Goal: Task Accomplishment & Management: Complete application form

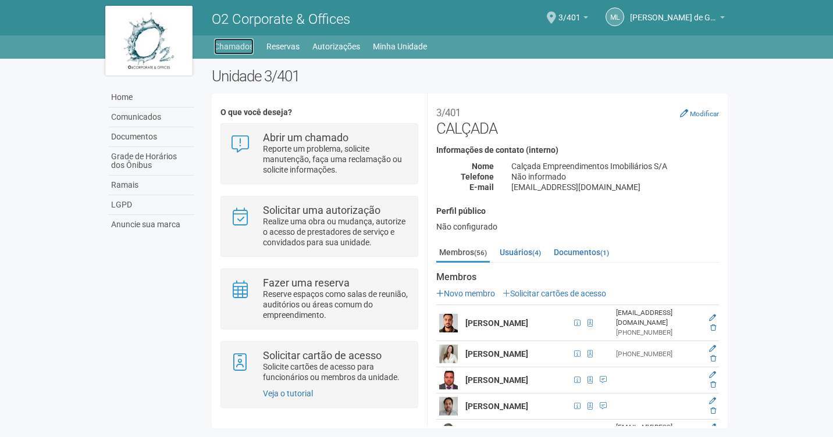
click at [225, 49] on link "Chamados" at bounding box center [234, 46] width 40 height 16
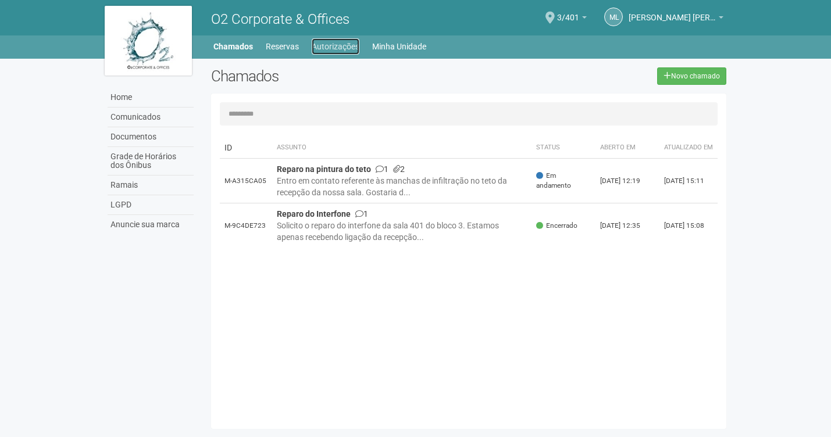
click at [335, 48] on link "Autorizações" at bounding box center [336, 46] width 48 height 16
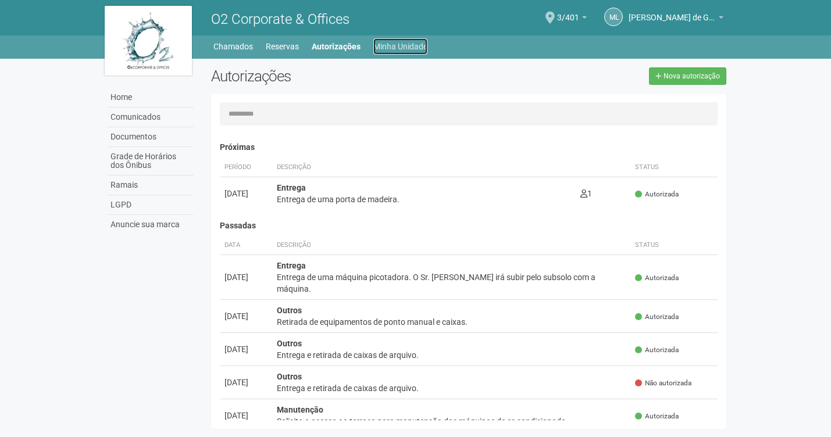
click at [394, 49] on link "Minha Unidade" at bounding box center [400, 46] width 54 height 16
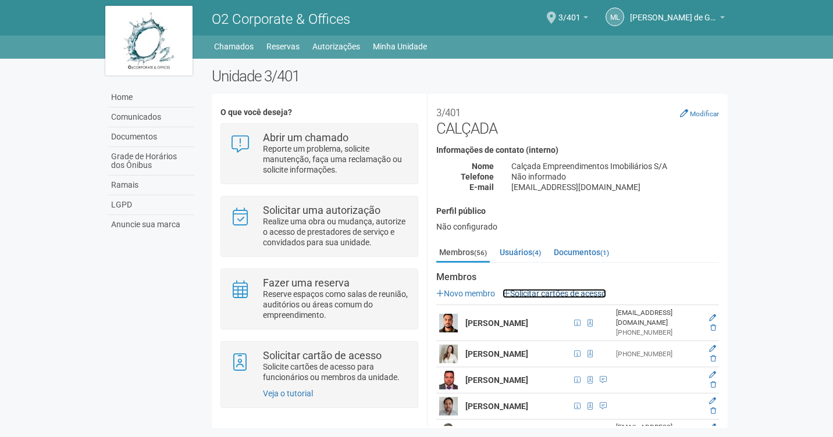
click at [540, 293] on link "Solicitar cartões de acesso" at bounding box center [554, 293] width 104 height 9
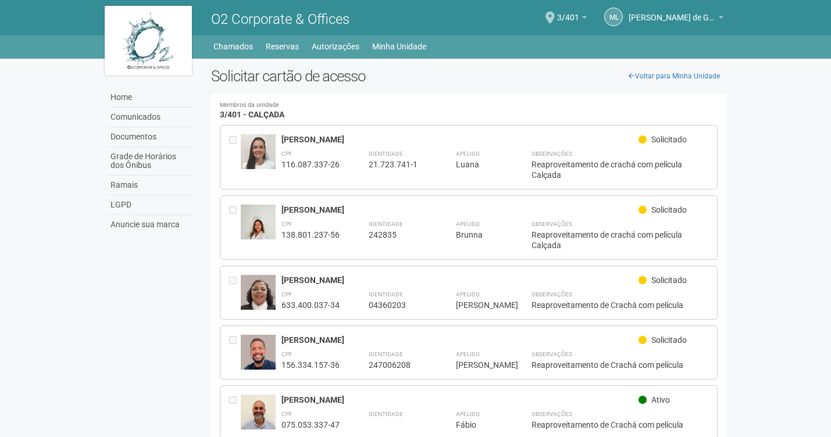
click at [681, 143] on span "Solicitado" at bounding box center [668, 139] width 35 height 9
click at [398, 162] on div "21.723.741-1" at bounding box center [398, 164] width 58 height 10
drag, startPoint x: 622, startPoint y: 145, endPoint x: 550, endPoint y: 94, distance: 88.3
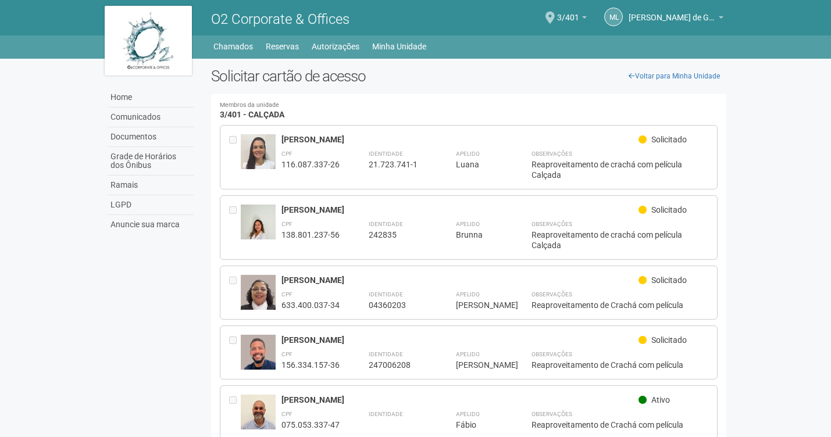
drag, startPoint x: 415, startPoint y: 160, endPoint x: 762, endPoint y: 167, distance: 347.3
click at [762, 167] on body "Aguarde... O2 Corporate & Offices ML Michele Lima de Gondra Michele Lima de Gon…" at bounding box center [415, 218] width 831 height 437
click at [288, 115] on h4 "Membros da unidade 3/401 - CALÇADA" at bounding box center [469, 110] width 498 height 17
drag, startPoint x: 233, startPoint y: 144, endPoint x: 785, endPoint y: 188, distance: 553.7
click at [785, 188] on body "Aguarde... O2 Corporate & Offices ML Michele Lima de Gondra Michele Lima de Gon…" at bounding box center [415, 218] width 831 height 437
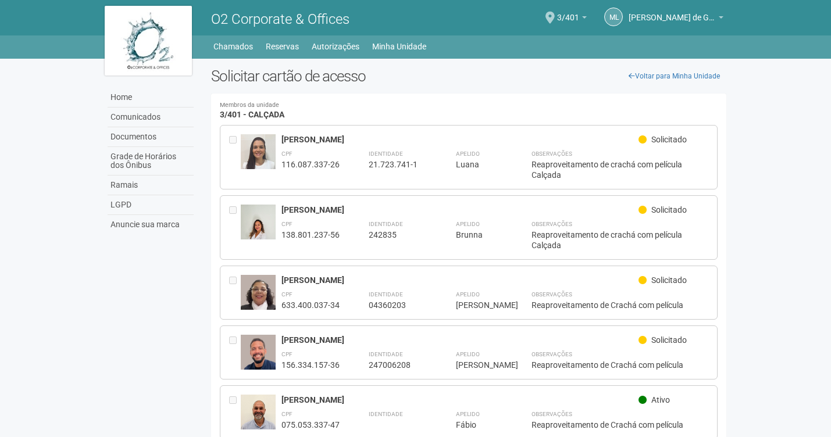
click at [349, 106] on small "Membros da unidade" at bounding box center [469, 105] width 498 height 6
drag, startPoint x: 429, startPoint y: 165, endPoint x: 373, endPoint y: 162, distance: 56.5
click at [429, 164] on div "**********" at bounding box center [494, 164] width 427 height 33
click at [217, 44] on link "Chamados" at bounding box center [233, 46] width 40 height 16
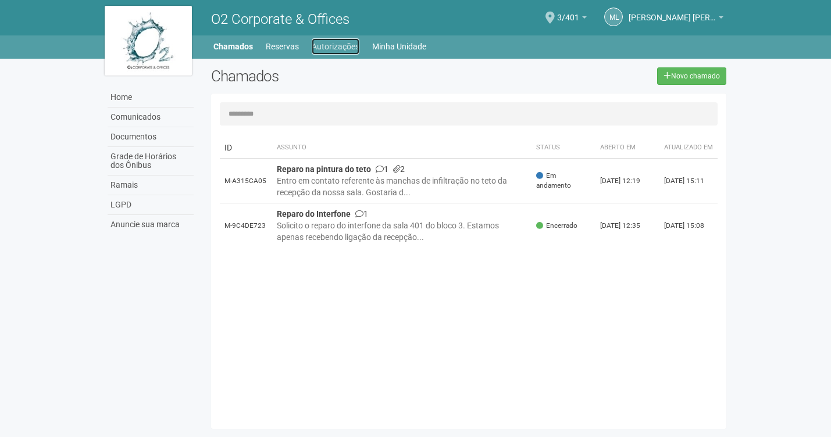
drag, startPoint x: 315, startPoint y: 43, endPoint x: 320, endPoint y: 46, distance: 6.5
click at [315, 44] on link "Autorizações" at bounding box center [336, 46] width 48 height 16
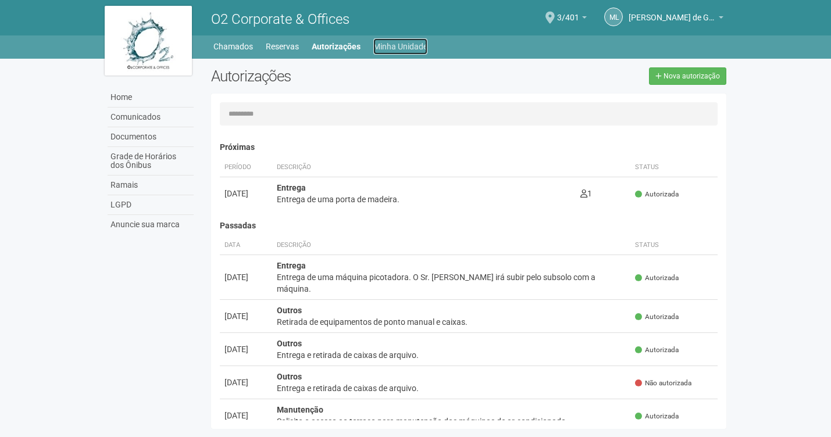
click at [408, 51] on link "Minha Unidade" at bounding box center [400, 46] width 54 height 16
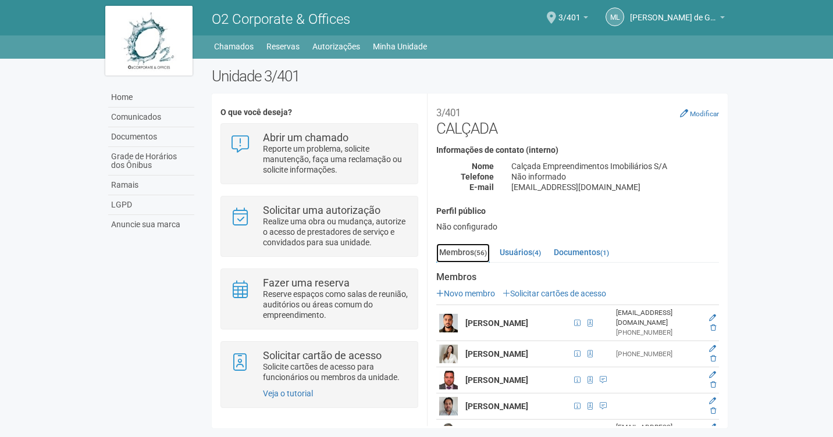
click at [473, 255] on link "Membros (56)" at bounding box center [463, 253] width 54 height 19
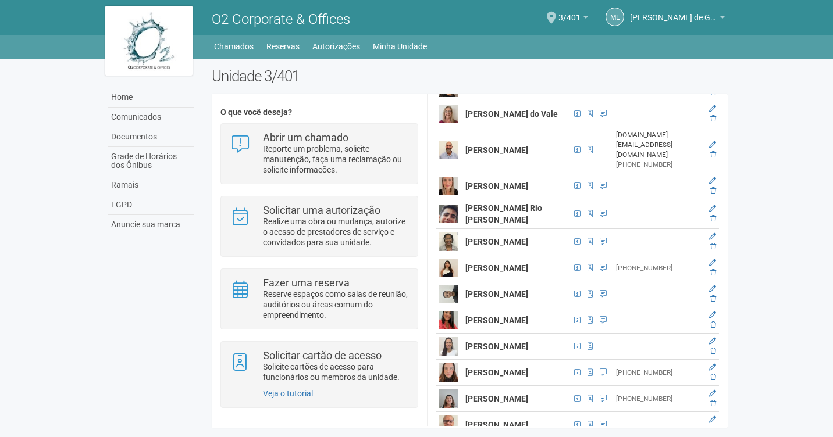
scroll to position [702, 0]
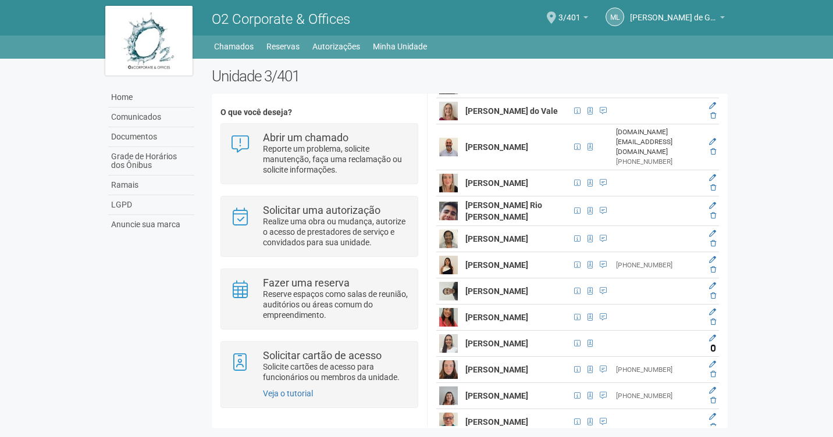
click at [712, 350] on icon at bounding box center [713, 348] width 6 height 7
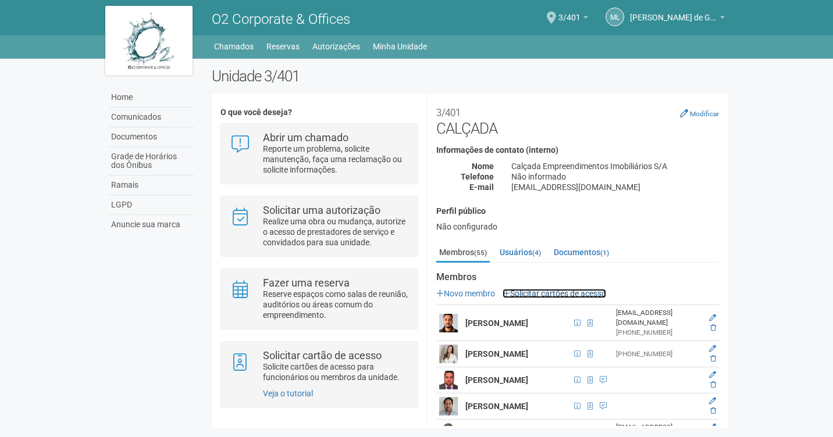
click at [555, 296] on link "Solicitar cartões de acesso" at bounding box center [554, 293] width 104 height 9
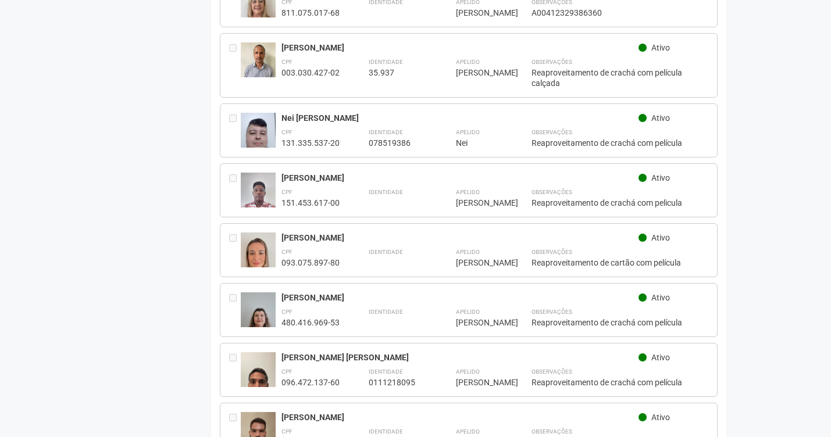
scroll to position [1888, 0]
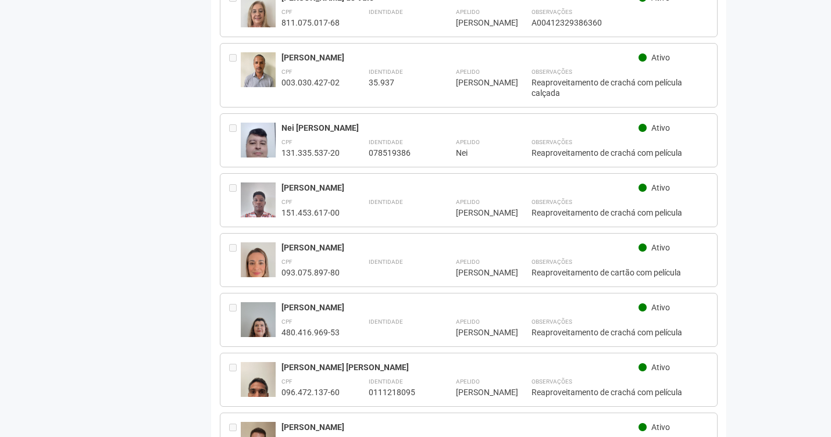
click at [293, 173] on div "[PERSON_NAME] Ativo CPF 151.453.617-00 Identidade Apelido ******* Mariana Obser…" at bounding box center [469, 200] width 498 height 54
